Goal: Information Seeking & Learning: Learn about a topic

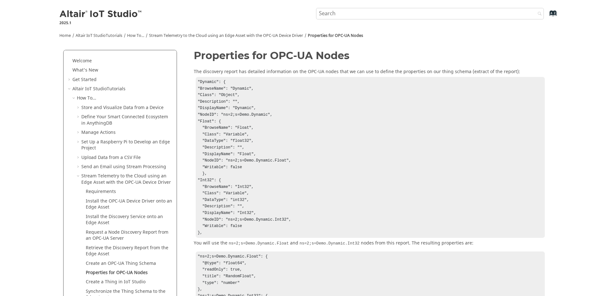
click at [221, 72] on div "The discovery report has detailed information on the OPC-UA nodes that we can u…" at bounding box center [369, 153] width 351 height 169
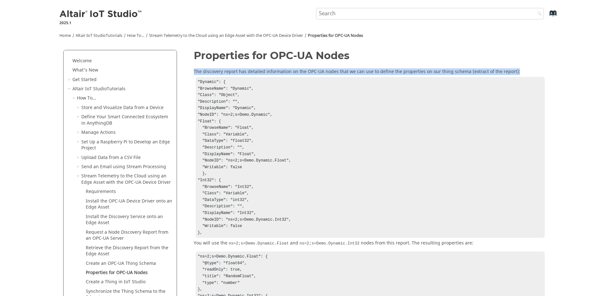
click at [221, 72] on div "The discovery report has detailed information on the OPC-UA nodes that we can u…" at bounding box center [369, 153] width 351 height 169
drag, startPoint x: 230, startPoint y: 85, endPoint x: 248, endPoint y: 230, distance: 146.0
click at [248, 230] on section "The discovery report has detailed information on the OPC-UA nodes that we can u…" at bounding box center [369, 228] width 351 height 319
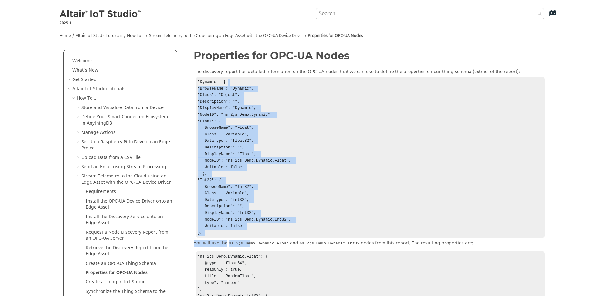
click at [248, 240] on code "ns=2;s=Demo.Dynamic.Float" at bounding box center [258, 243] width 63 height 6
click at [244, 231] on section "The discovery report has detailed information on the OPC-UA nodes that we can u…" at bounding box center [369, 228] width 351 height 319
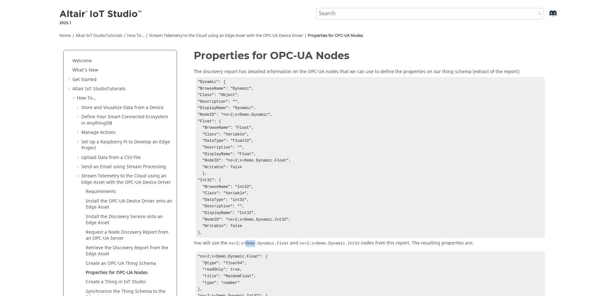
click at [244, 231] on section "The discovery report has detailed information on the OPC-UA nodes that we can u…" at bounding box center [369, 228] width 351 height 319
drag, startPoint x: 234, startPoint y: 210, endPoint x: 203, endPoint y: 84, distance: 130.6
click at [201, 81] on pre ""Dynamic": { "BrowseName": "Dynamic", "Class": "Object", "Description": "", "Di…" at bounding box center [370, 157] width 349 height 161
